Goal: Transaction & Acquisition: Purchase product/service

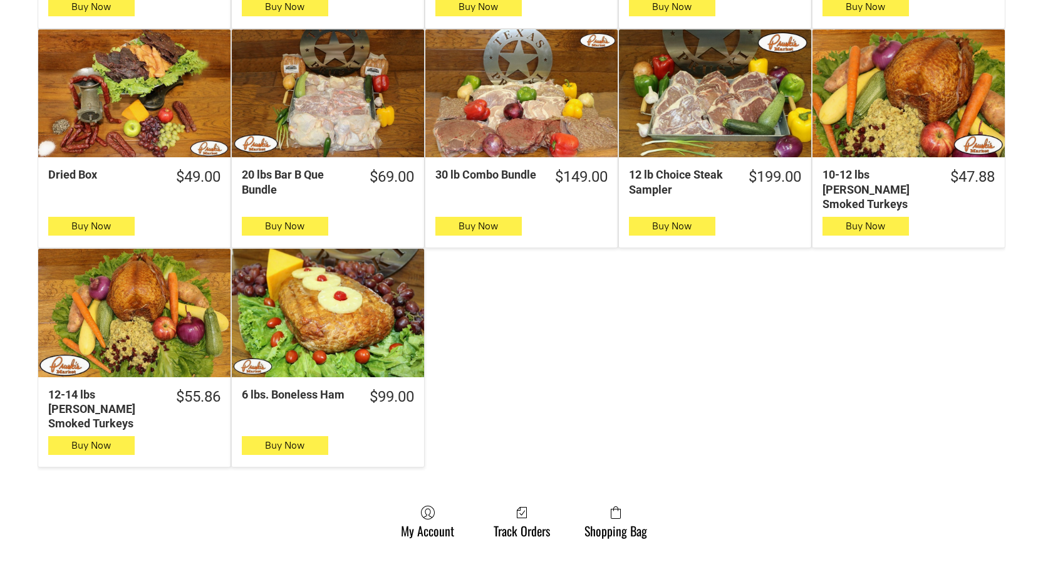
scroll to position [877, 0]
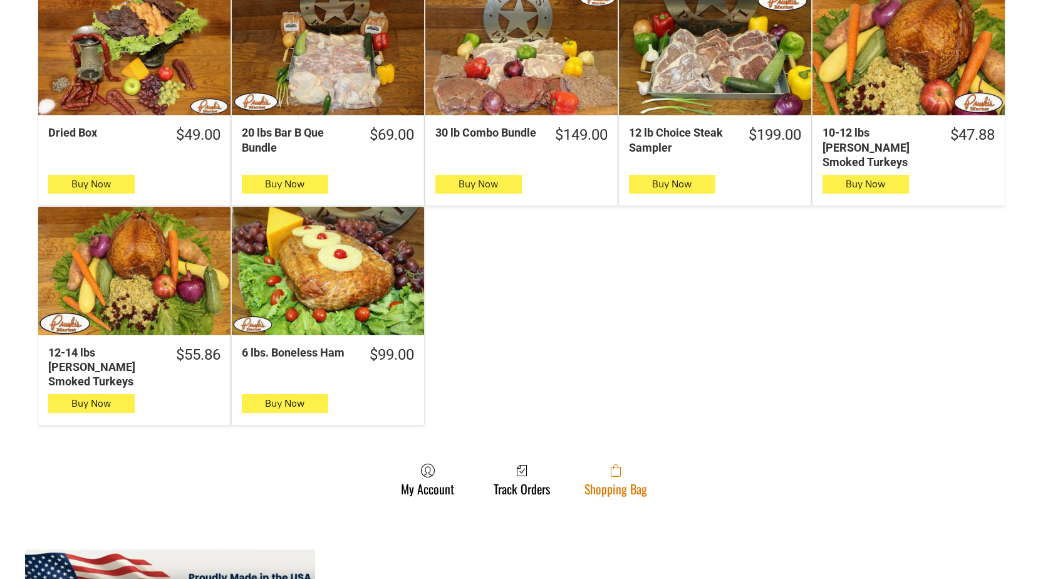
click at [596, 463] on link "Shopping Bag" at bounding box center [615, 479] width 75 height 33
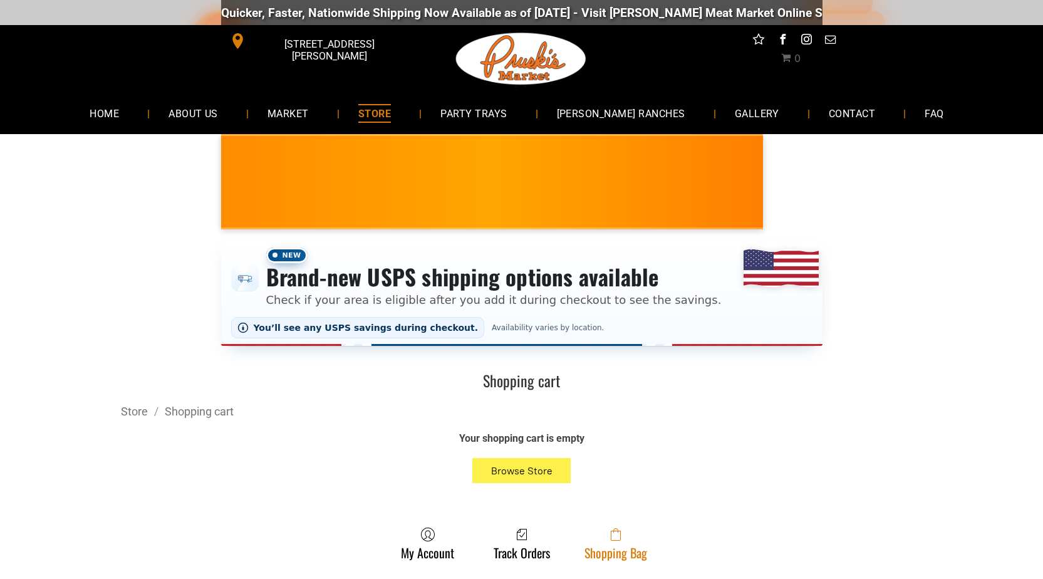
click at [600, 538] on span at bounding box center [616, 534] width 63 height 15
click at [617, 559] on link "Shopping Bag" at bounding box center [615, 543] width 75 height 33
click at [648, 536] on link "Shopping Bag" at bounding box center [615, 543] width 75 height 33
